Goal: Check status: Check status

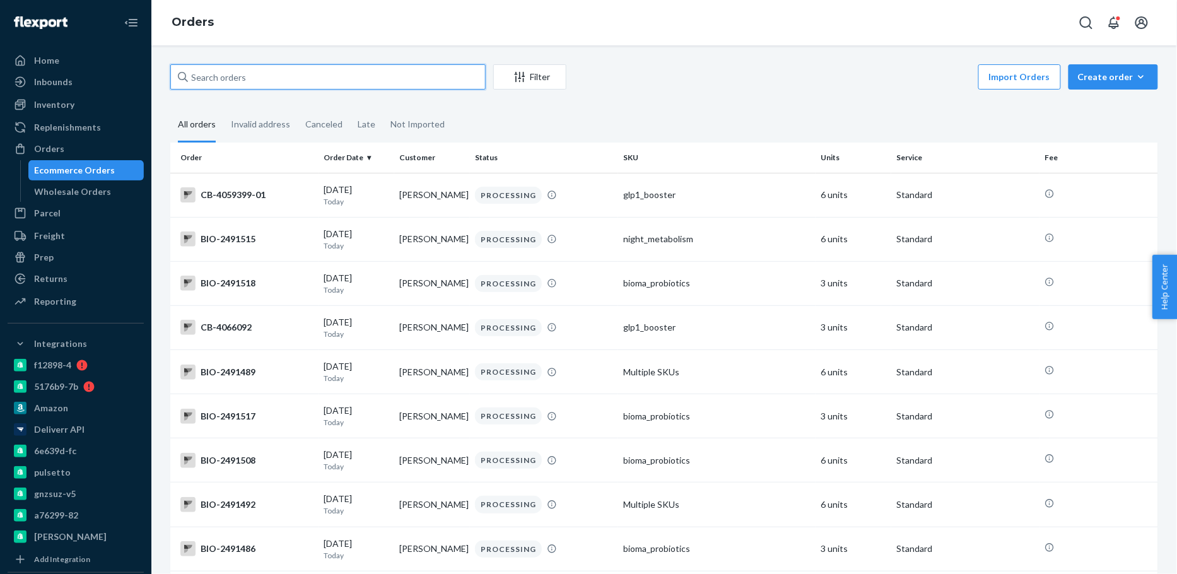
click at [308, 81] on input "text" at bounding box center [327, 76] width 315 height 25
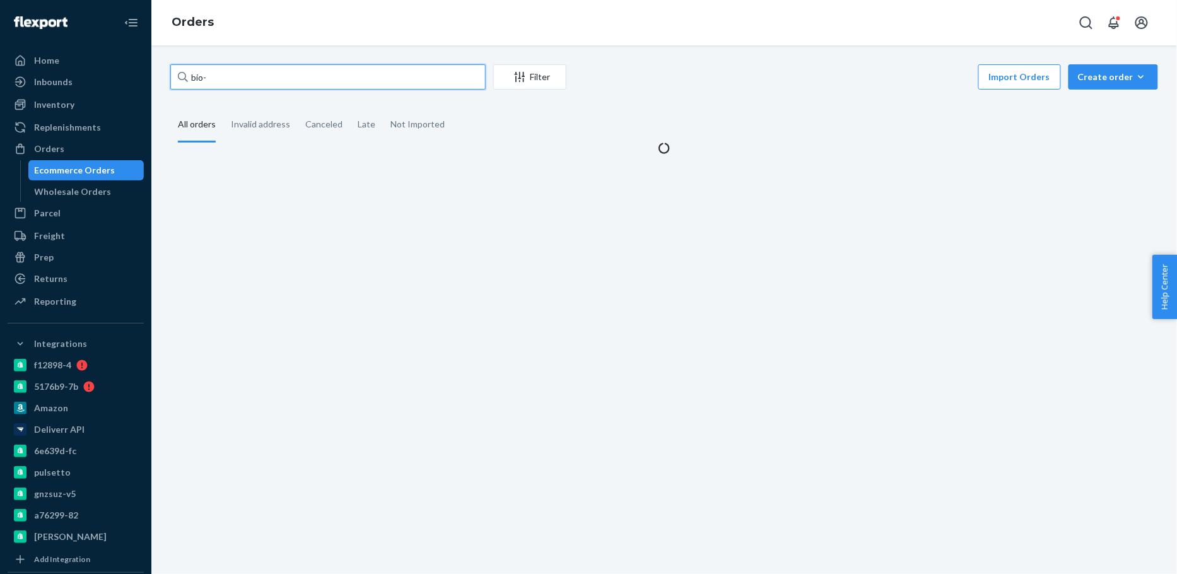
paste input "2066104"
type input "bio-2066104"
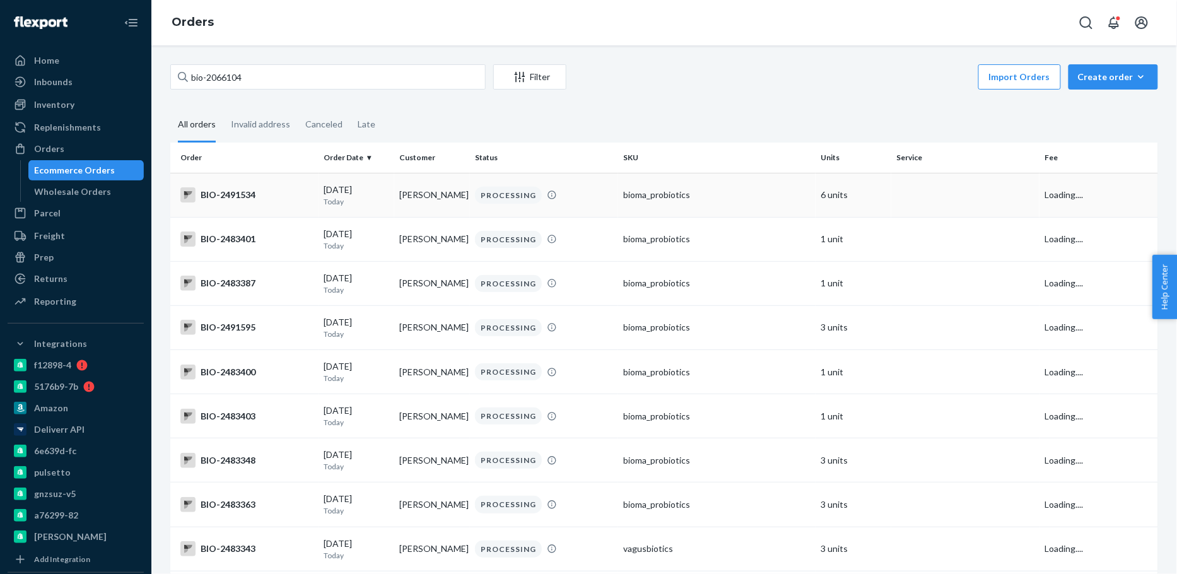
click at [441, 202] on td "[PERSON_NAME]" at bounding box center [432, 195] width 76 height 44
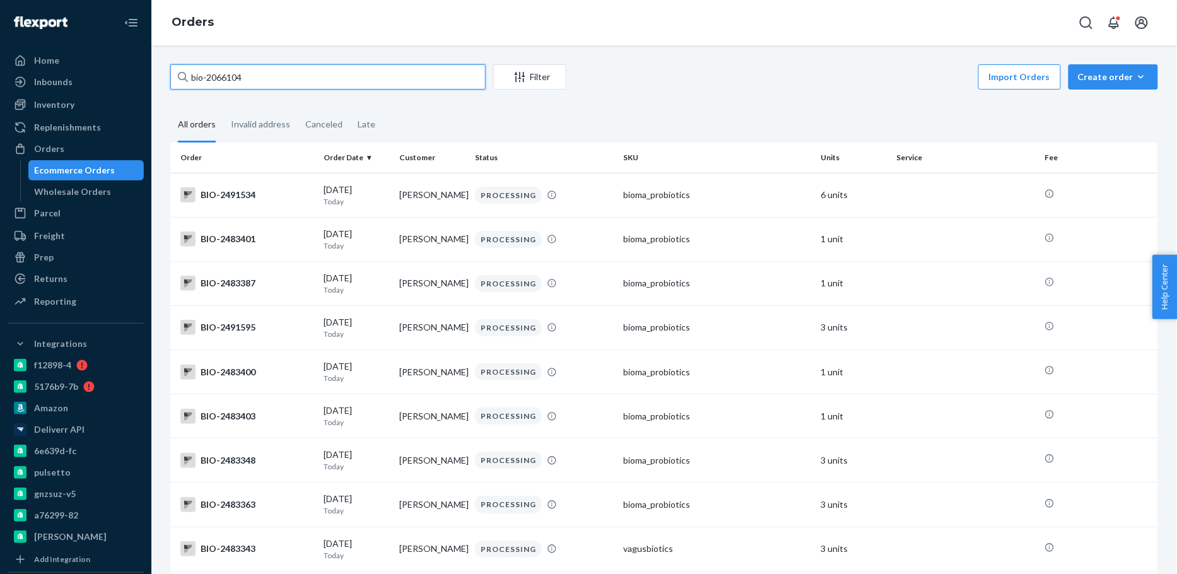
click at [360, 82] on input "bio-2066104" at bounding box center [327, 76] width 315 height 25
type input "bio-2066104"
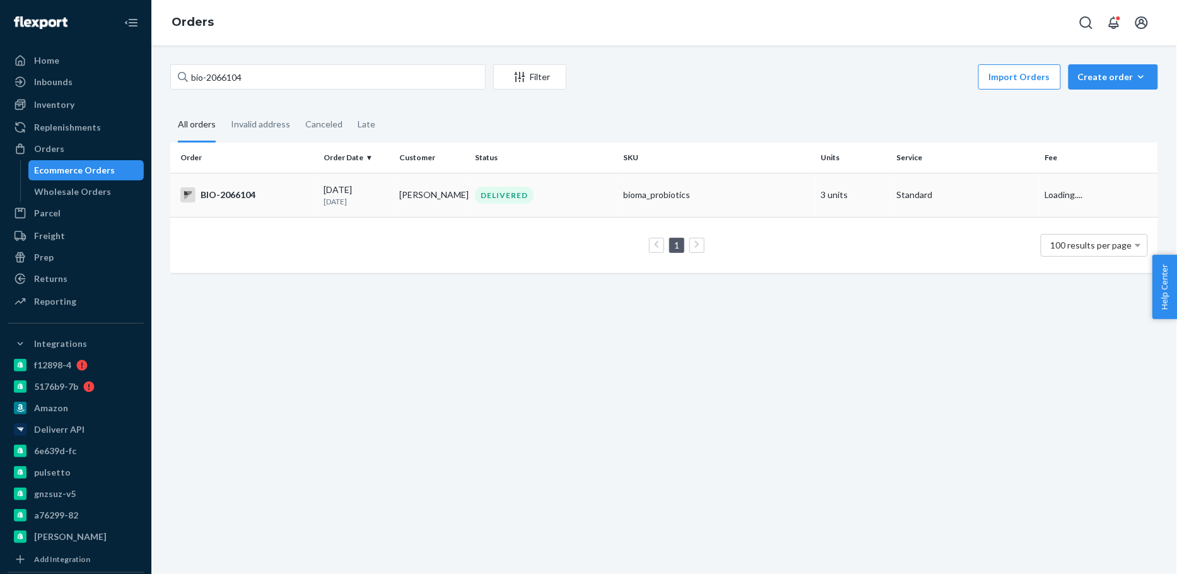
click at [384, 187] on div "[DATE] [DATE]" at bounding box center [357, 195] width 66 height 23
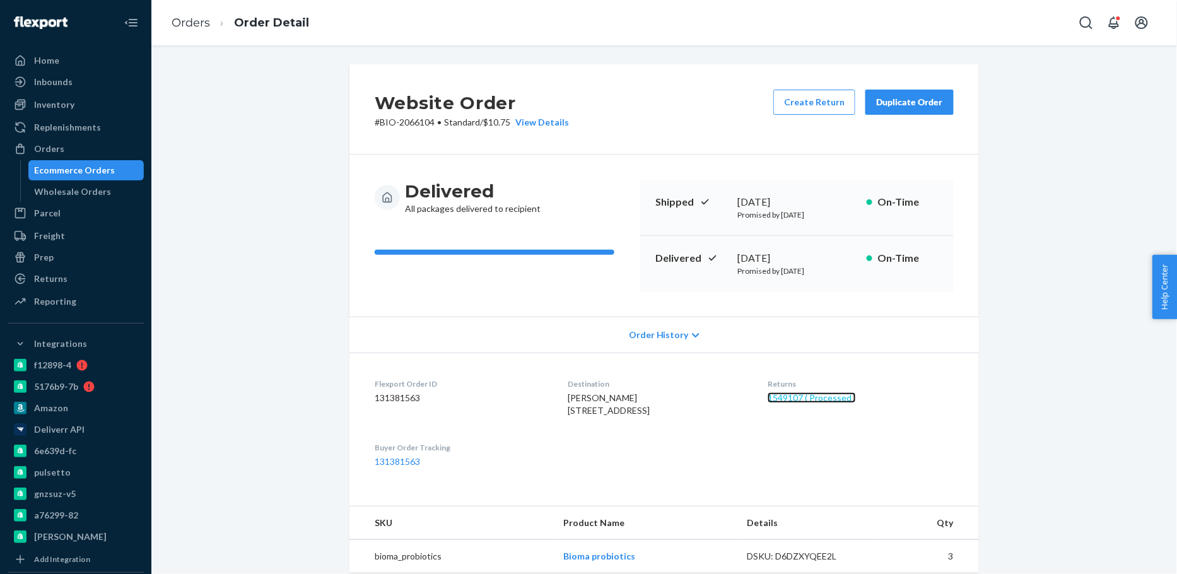
click at [845, 399] on link "1549107 ( Processed )" at bounding box center [812, 397] width 88 height 11
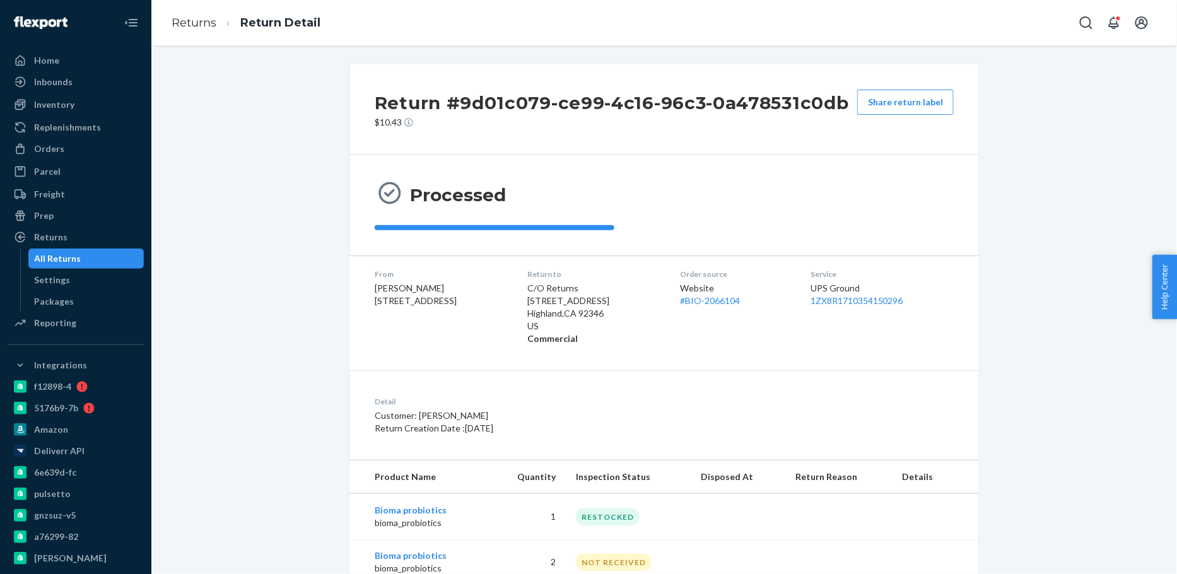
scroll to position [41, 0]
